Goal: Transaction & Acquisition: Purchase product/service

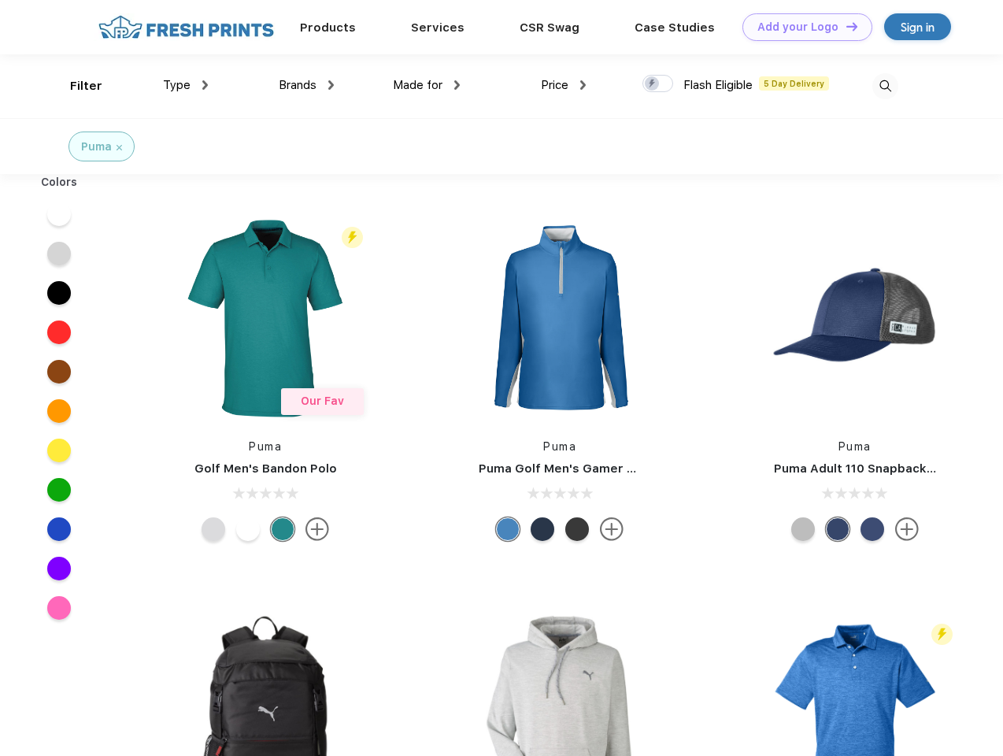
click at [802, 27] on link "Add your Logo Design Tool" at bounding box center [808, 27] width 130 height 28
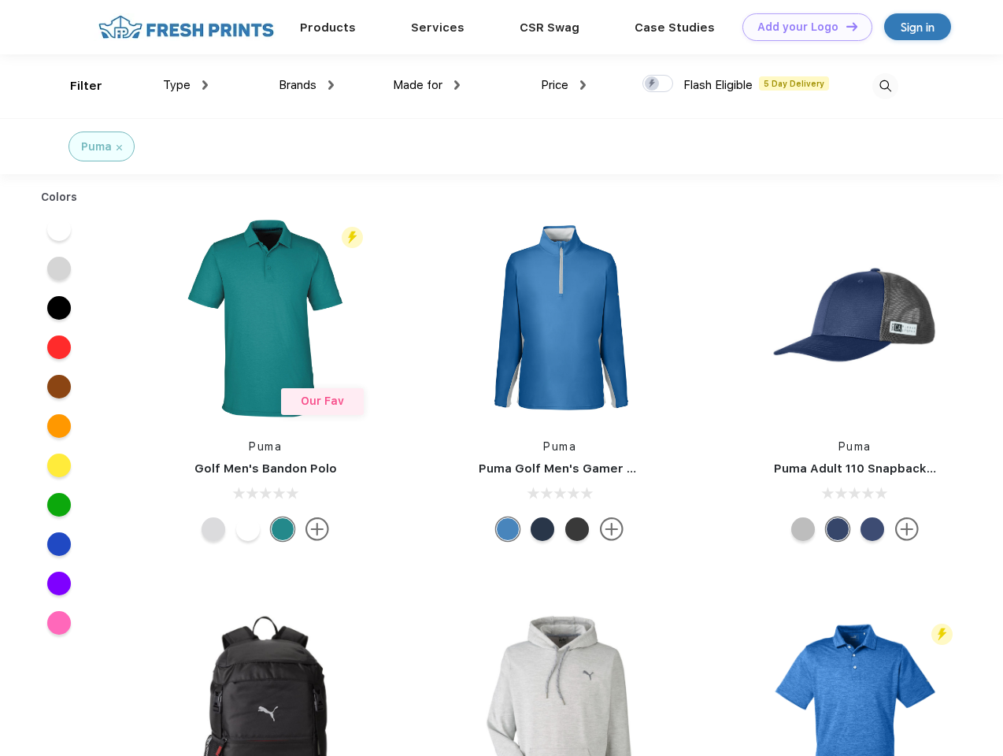
click at [0, 0] on div "Design Tool" at bounding box center [0, 0] width 0 height 0
click at [845, 26] on link "Add your Logo Design Tool" at bounding box center [808, 27] width 130 height 28
click at [76, 86] on div "Filter" at bounding box center [86, 86] width 32 height 18
click at [186, 85] on span "Type" at bounding box center [177, 85] width 28 height 14
click at [306, 85] on span "Brands" at bounding box center [298, 85] width 38 height 14
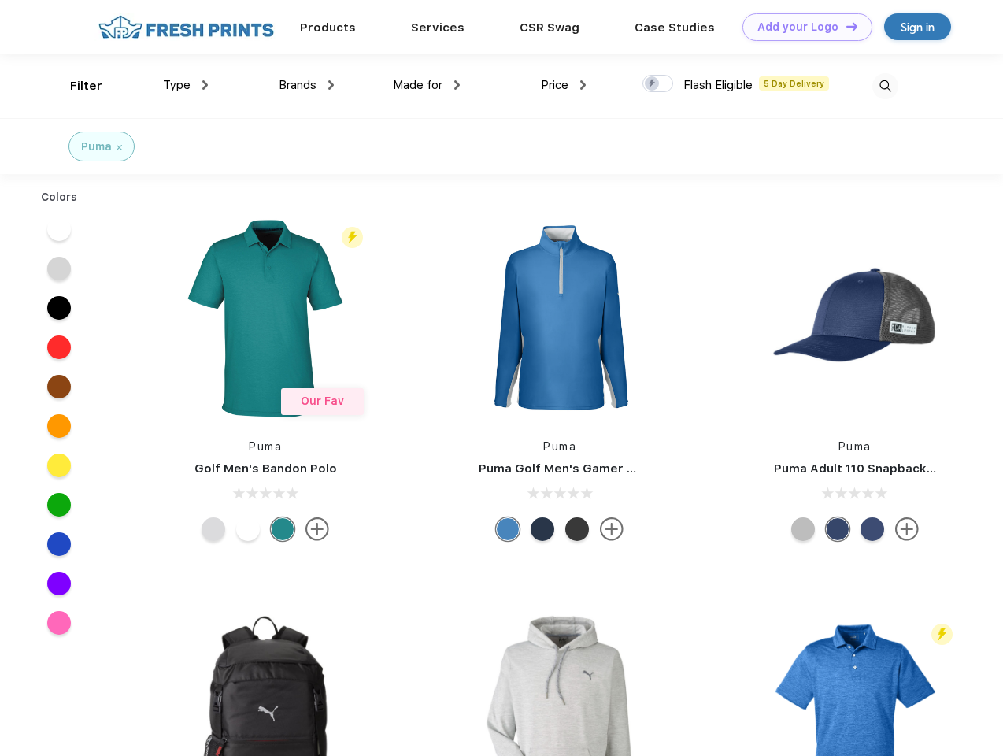
click at [427, 85] on span "Made for" at bounding box center [418, 85] width 50 height 14
click at [564, 85] on span "Price" at bounding box center [555, 85] width 28 height 14
click at [658, 84] on div at bounding box center [658, 83] width 31 height 17
click at [653, 84] on input "checkbox" at bounding box center [648, 79] width 10 height 10
click at [885, 86] on img at bounding box center [885, 86] width 26 height 26
